Goal: Information Seeking & Learning: Learn about a topic

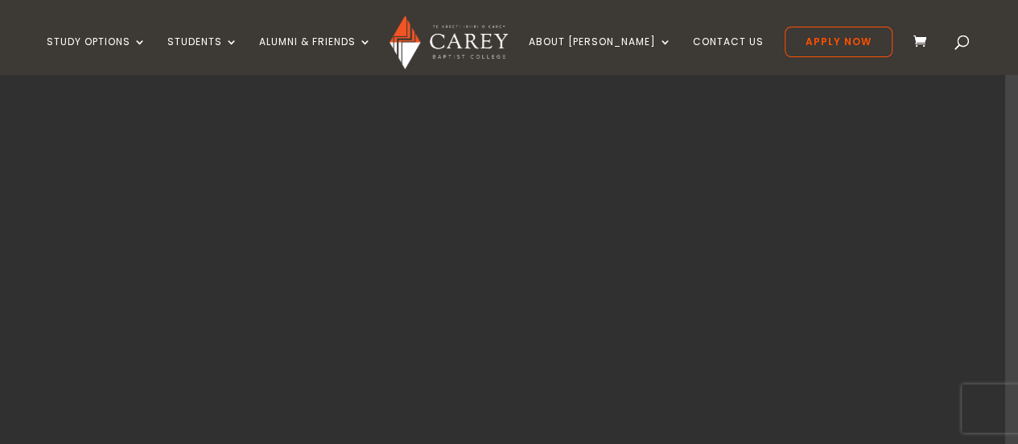
scroll to position [64, 0]
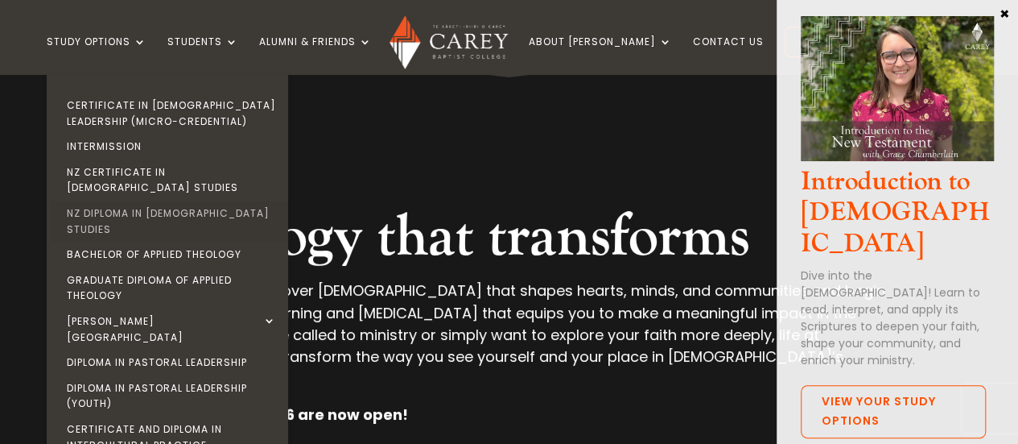
click at [188, 200] on link "NZ Diploma in [DEMOGRAPHIC_DATA] Studies" at bounding box center [172, 220] width 242 height 41
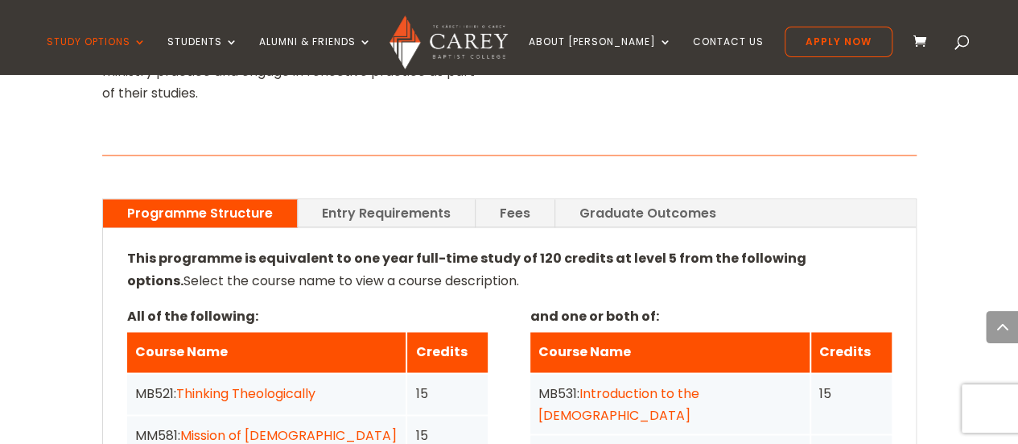
scroll to position [1159, 0]
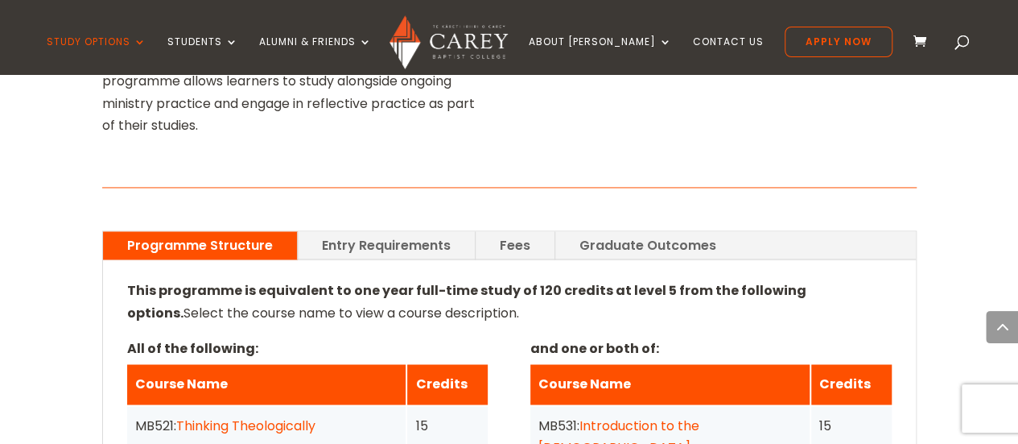
click at [518, 231] on link "Fees" at bounding box center [515, 245] width 79 height 28
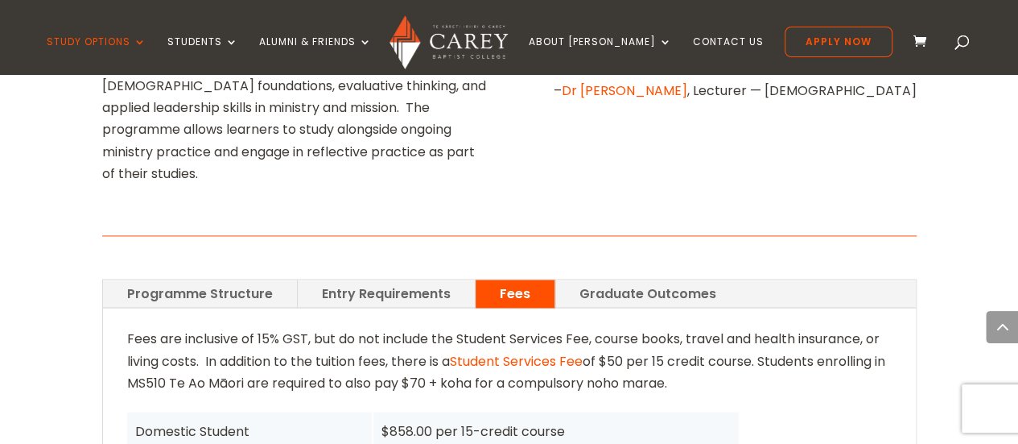
scroll to position [1095, 0]
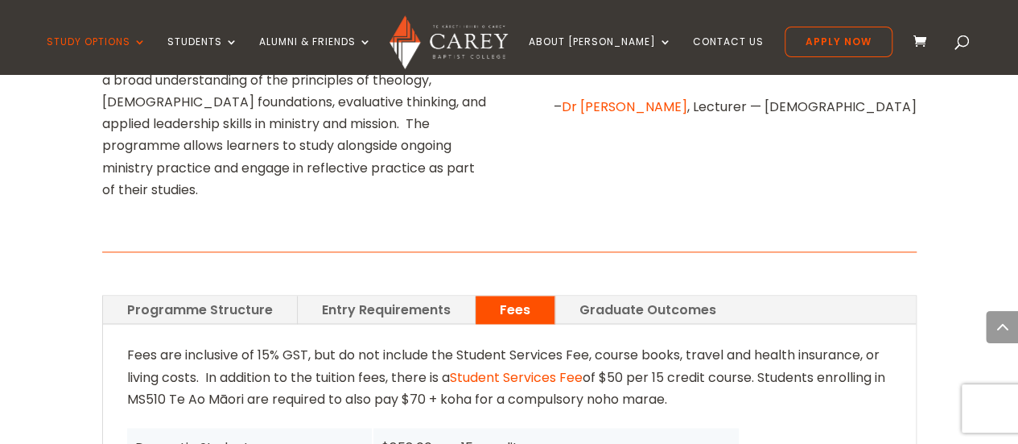
click at [225, 295] on link "Programme Structure" at bounding box center [200, 309] width 194 height 28
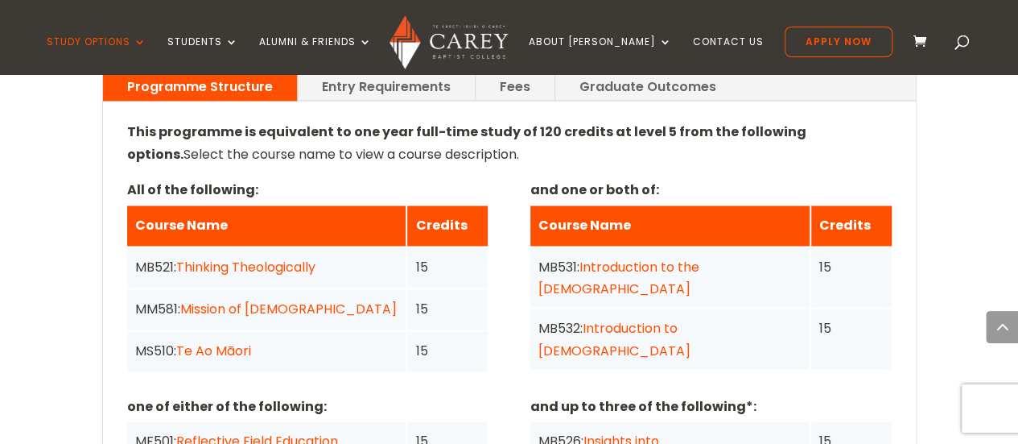
scroll to position [1179, 0]
